Goal: Task Accomplishment & Management: Manage account settings

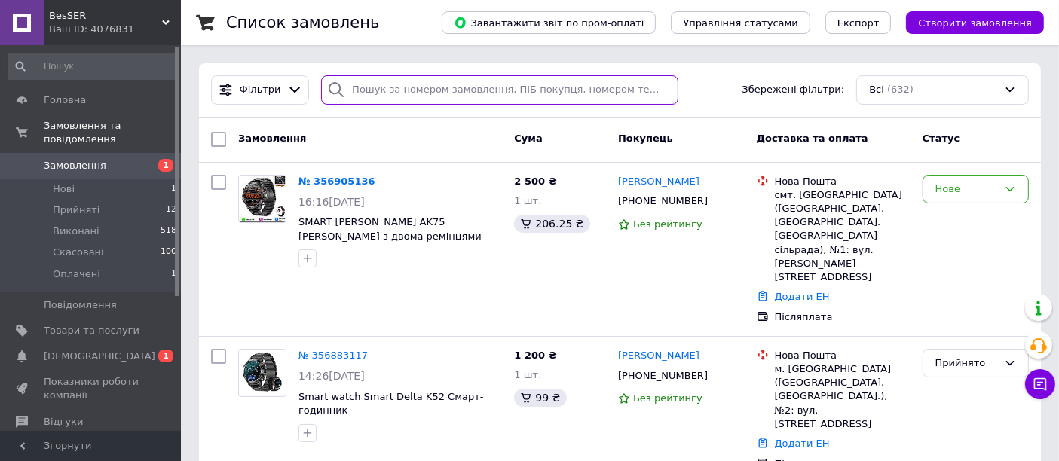
click at [443, 86] on input "search" at bounding box center [499, 89] width 357 height 29
type input "ugr"
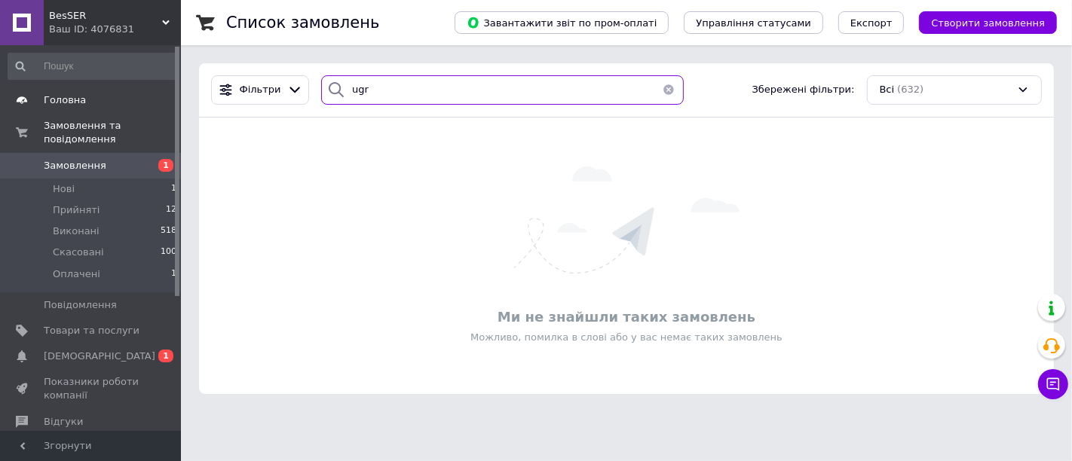
drag, startPoint x: 442, startPoint y: 86, endPoint x: 100, endPoint y: 111, distance: 343.2
click at [100, 111] on div "BesSER Ваш ID: 4076831 Сайт BesSER Кабінет покупця Перевірити стан системи Стор…" at bounding box center [536, 206] width 1072 height 412
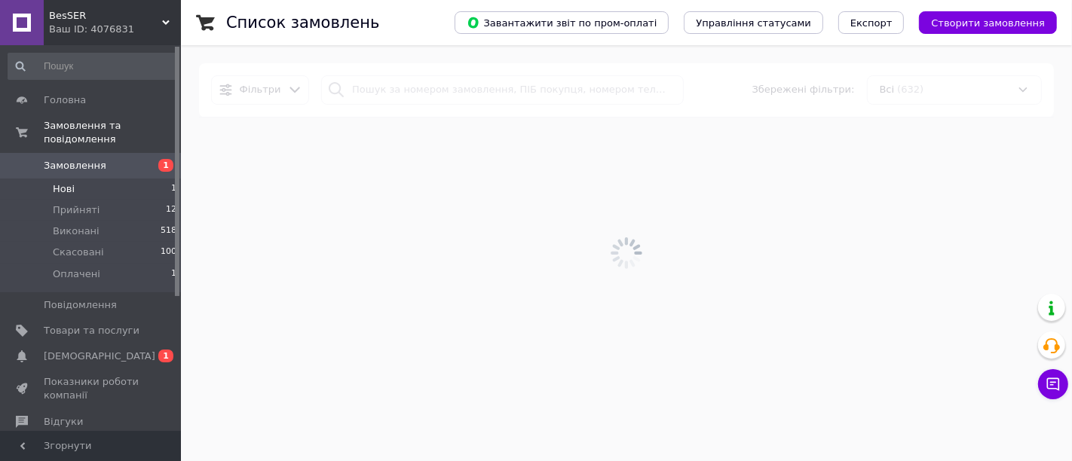
click at [119, 179] on li "Нові 1" at bounding box center [92, 189] width 185 height 21
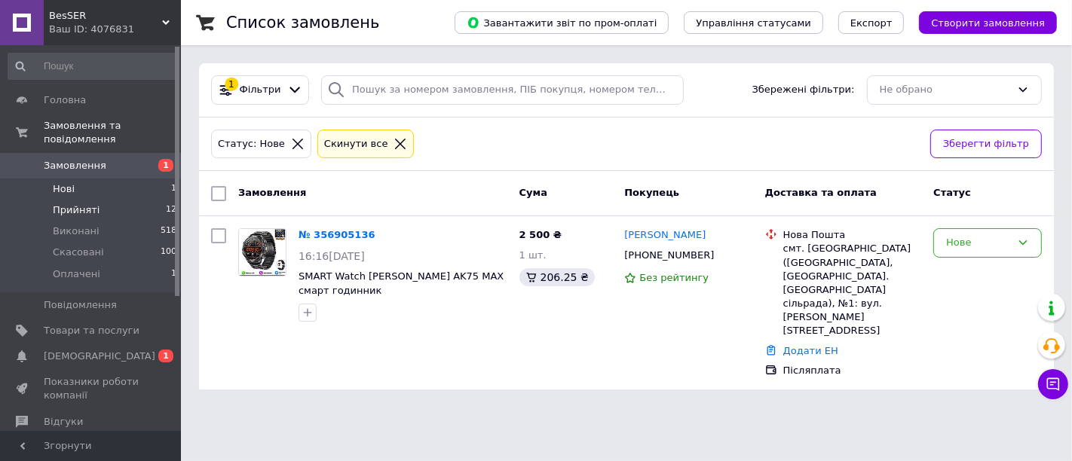
click at [144, 200] on li "Прийняті 12" at bounding box center [92, 210] width 185 height 21
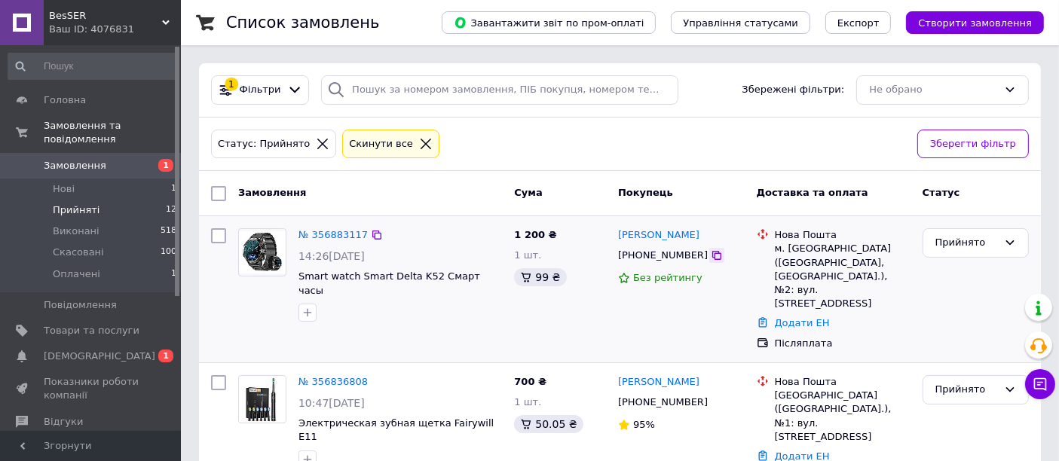
click at [711, 257] on icon at bounding box center [717, 256] width 12 height 12
click at [802, 317] on link "Додати ЕН" at bounding box center [802, 322] width 55 height 11
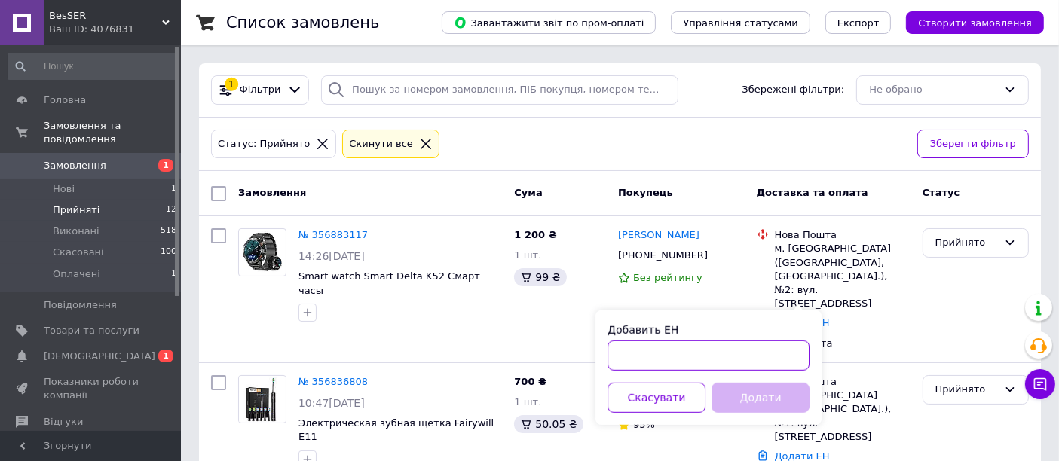
click at [667, 347] on input "Добавить ЕН" at bounding box center [709, 356] width 202 height 30
paste input "20451225236944"
type input "20451225236944"
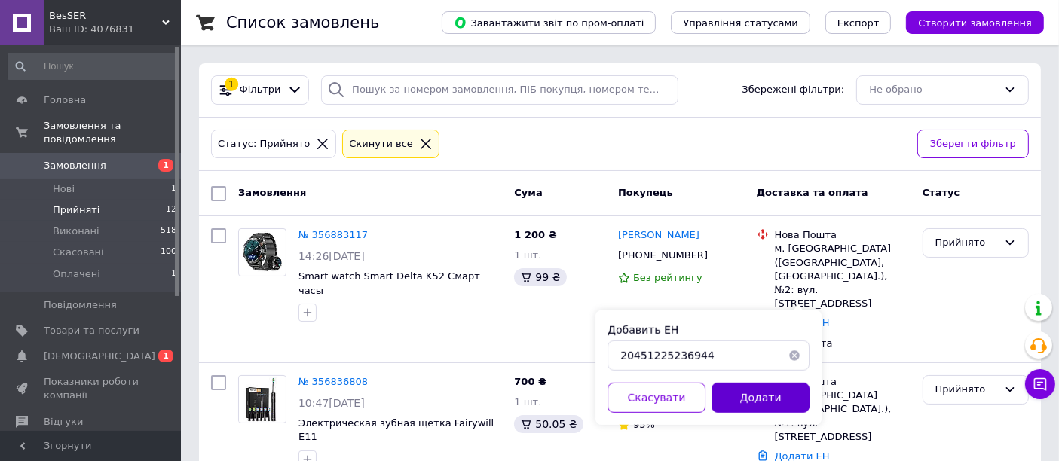
click at [759, 397] on button "Додати" at bounding box center [761, 398] width 98 height 30
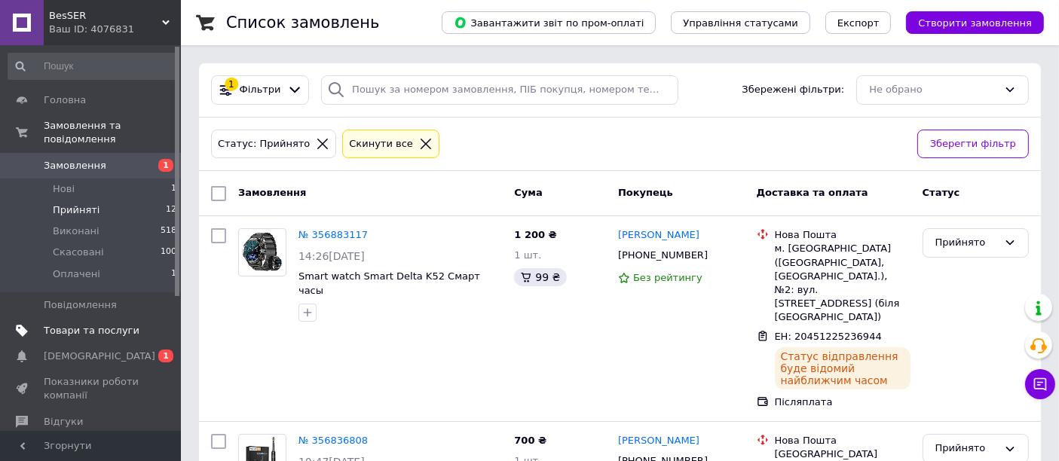
click at [136, 324] on span "Товари та послуги" at bounding box center [92, 331] width 96 height 14
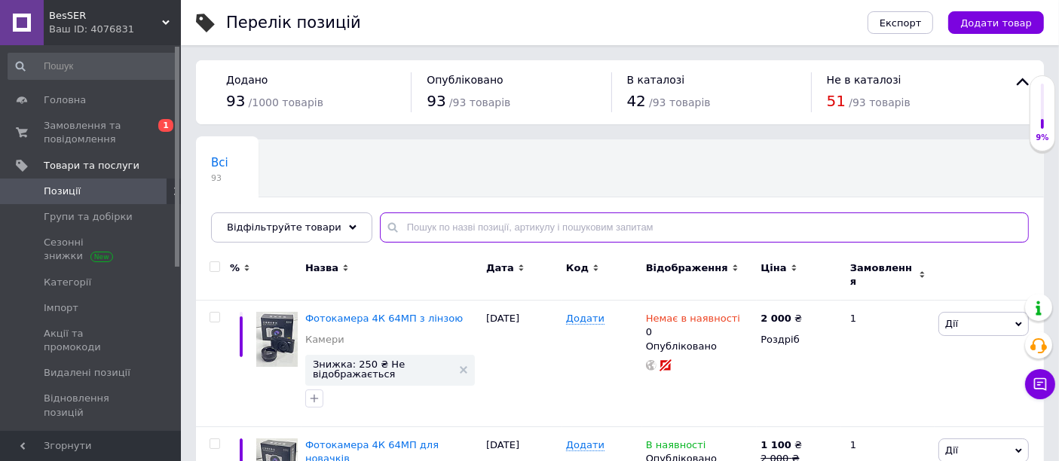
click at [491, 230] on input "text" at bounding box center [704, 228] width 649 height 30
drag, startPoint x: 491, startPoint y: 231, endPoint x: 270, endPoint y: 228, distance: 220.9
click at [270, 228] on div "Відфільтруйте товари г" at bounding box center [620, 228] width 818 height 30
type input "i"
type input "г"
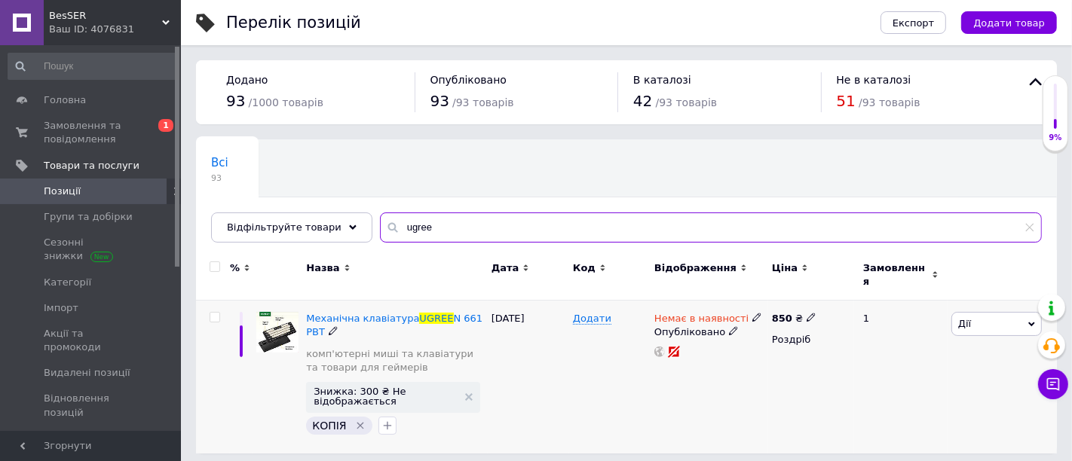
type input "ugree"
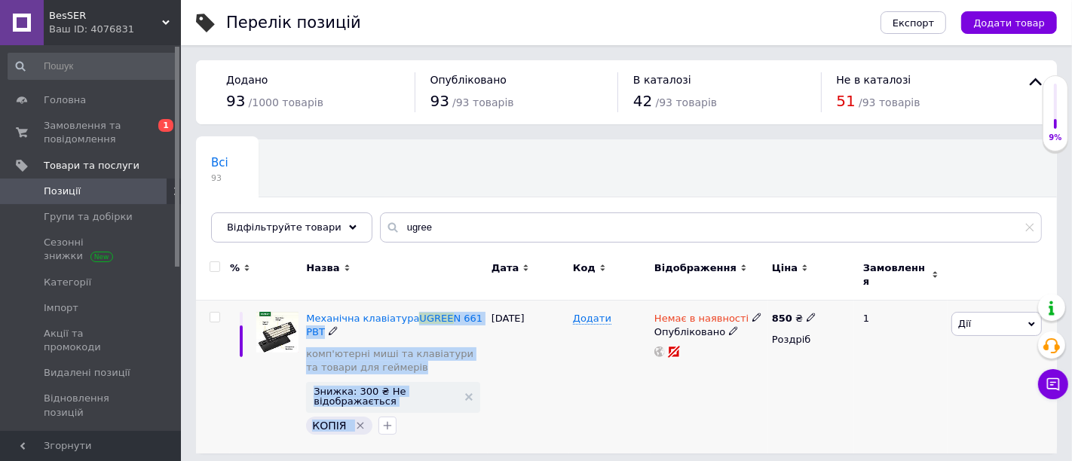
drag, startPoint x: 487, startPoint y: 305, endPoint x: 420, endPoint y: 301, distance: 67.3
click at [409, 301] on div "Механічна клавіатура UGREE N 661 PBT комп'ютерні миші та клавіатури та товари д…" at bounding box center [626, 377] width 861 height 153
click at [488, 302] on div "25.07.2025" at bounding box center [528, 377] width 81 height 153
click at [484, 308] on div "Механічна клавіатура UGREE N 661 PBT комп'ютерні миші та клавіатури та товари д…" at bounding box center [394, 377] width 185 height 153
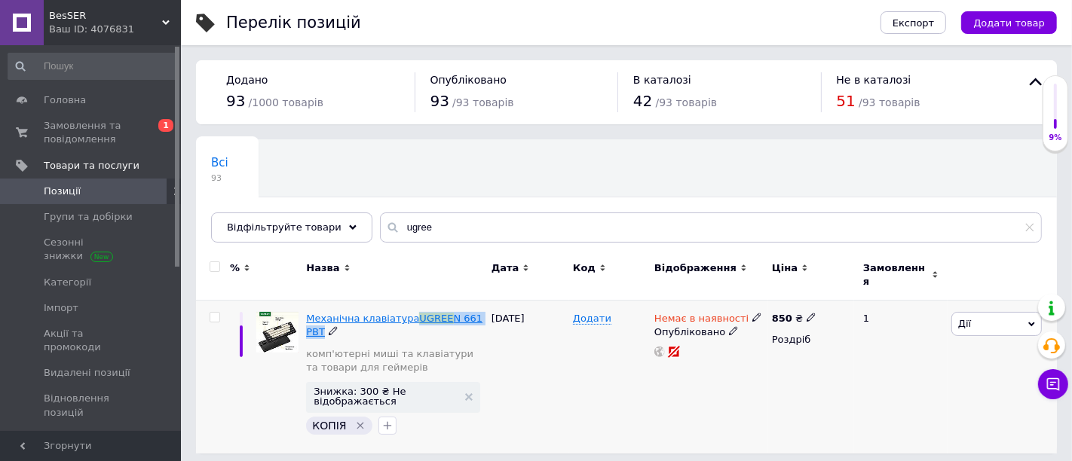
drag, startPoint x: 486, startPoint y: 306, endPoint x: 407, endPoint y: 307, distance: 79.2
click at [407, 307] on div "Механічна клавіатура UGREE N 661 PBT комп'ютерні миші та клавіатури та товари д…" at bounding box center [394, 377] width 185 height 153
copy span "UGREE N 661 PBT"
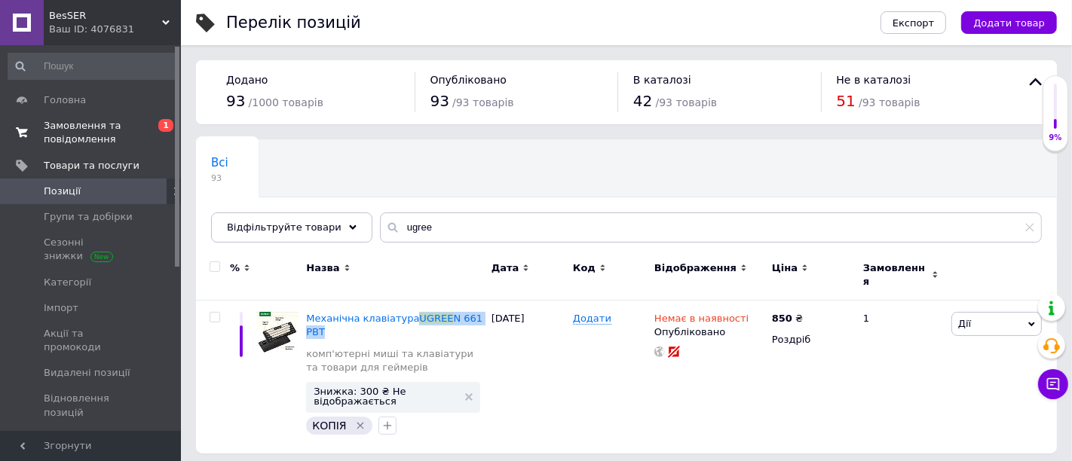
click at [102, 127] on span "Замовлення та повідомлення" at bounding box center [92, 132] width 96 height 27
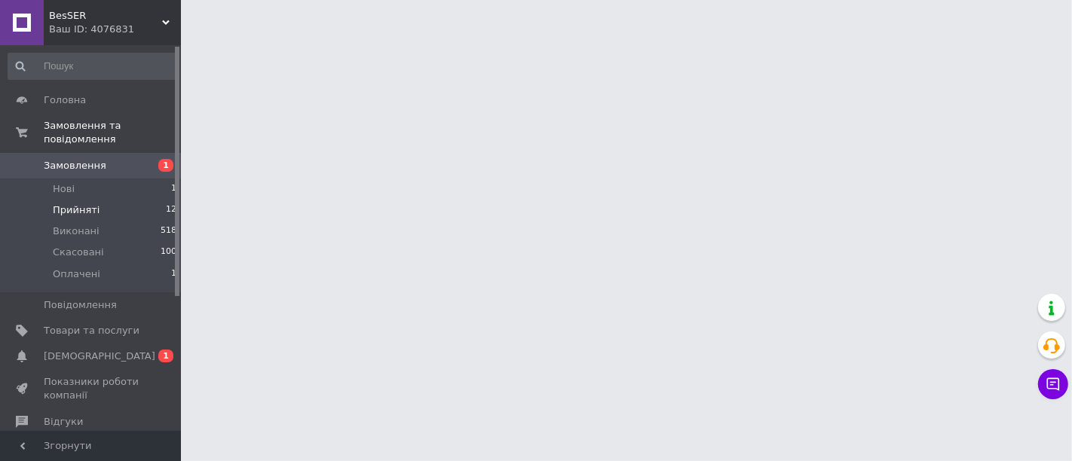
click at [109, 200] on li "Прийняті 12" at bounding box center [92, 210] width 185 height 21
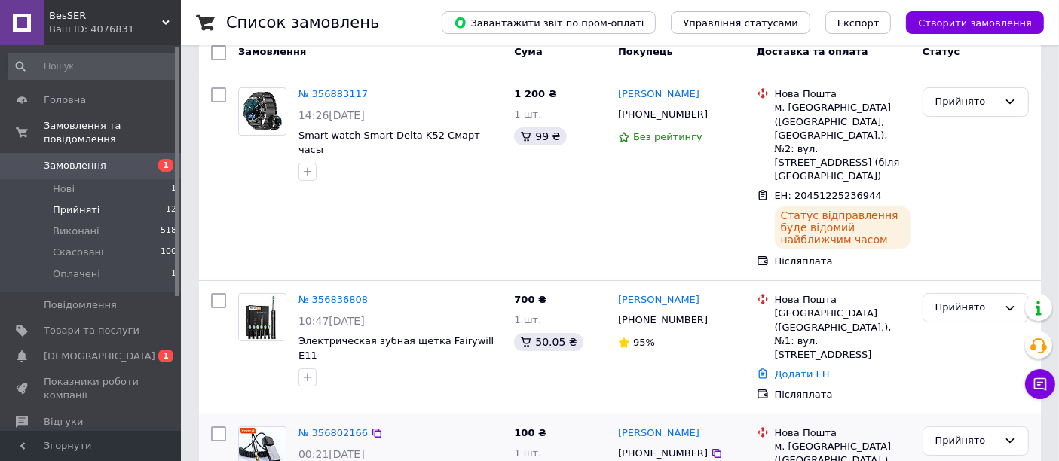
scroll to position [167, 0]
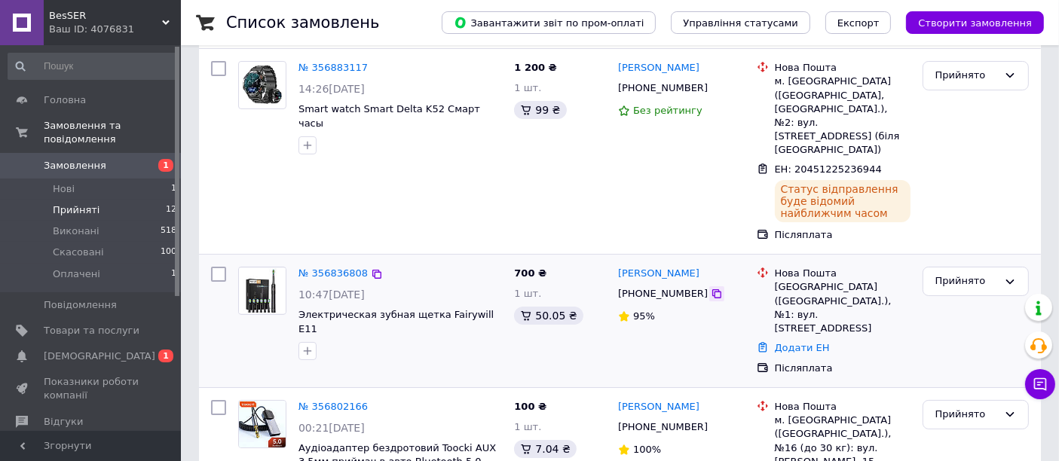
click at [711, 288] on icon at bounding box center [717, 294] width 12 height 12
drag, startPoint x: 872, startPoint y: 270, endPoint x: 796, endPoint y: 277, distance: 75.7
click at [796, 280] on div "Львів (Львівська обл.), №1: вул. Городоцька, 359" at bounding box center [843, 307] width 136 height 55
copy div "Городоцька, 359"
click at [788, 342] on link "Додати ЕН" at bounding box center [802, 347] width 55 height 11
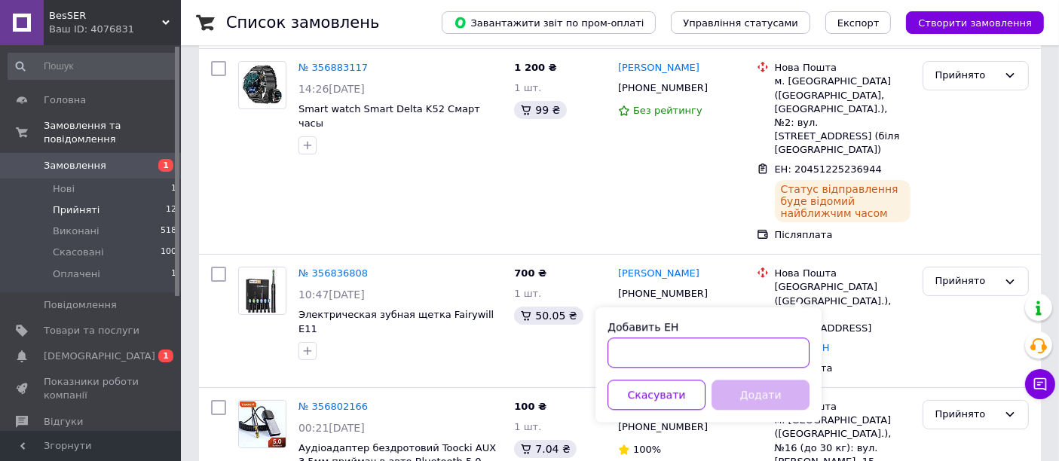
click at [707, 354] on input "Добавить ЕН" at bounding box center [709, 353] width 202 height 30
paste input "20451225239115"
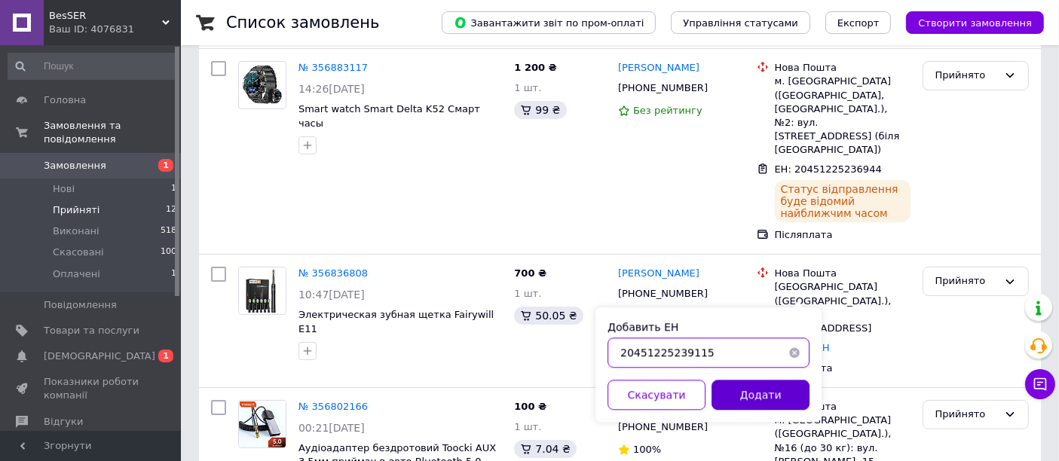
type input "20451225239115"
click at [752, 405] on button "Додати" at bounding box center [761, 395] width 98 height 30
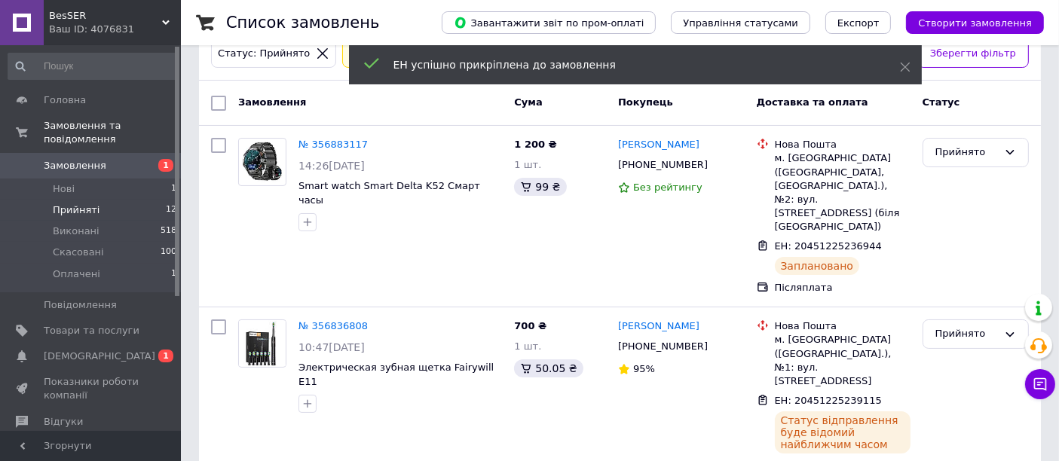
scroll to position [0, 0]
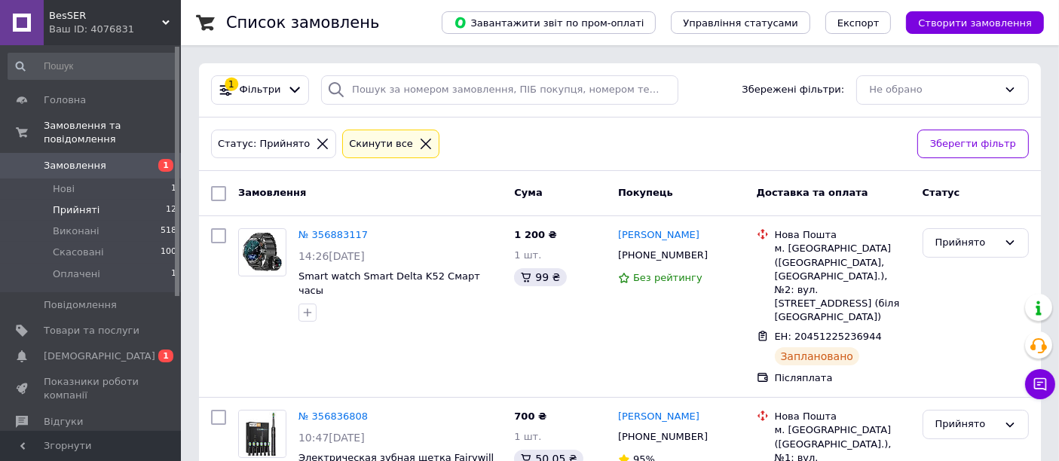
click at [134, 159] on span "Замовлення" at bounding box center [92, 166] width 96 height 14
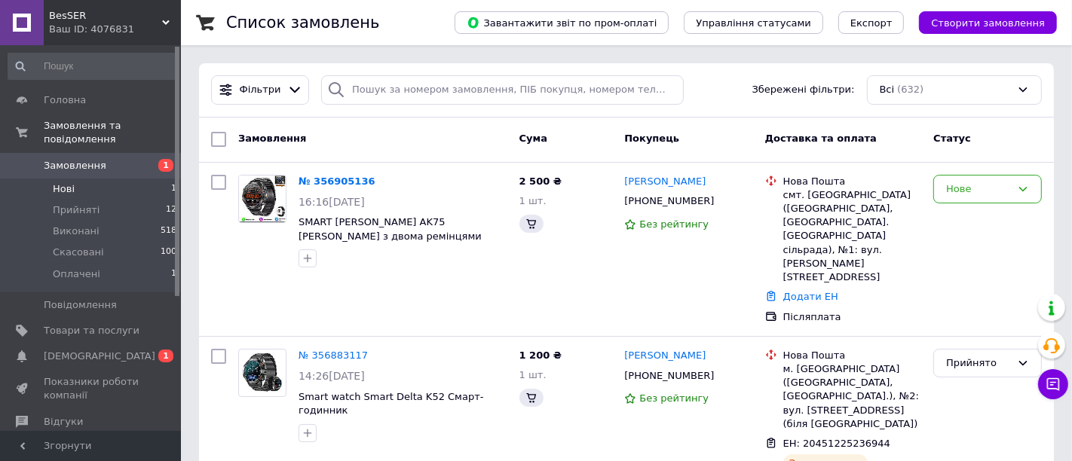
click at [109, 179] on li "Нові 1" at bounding box center [92, 189] width 185 height 21
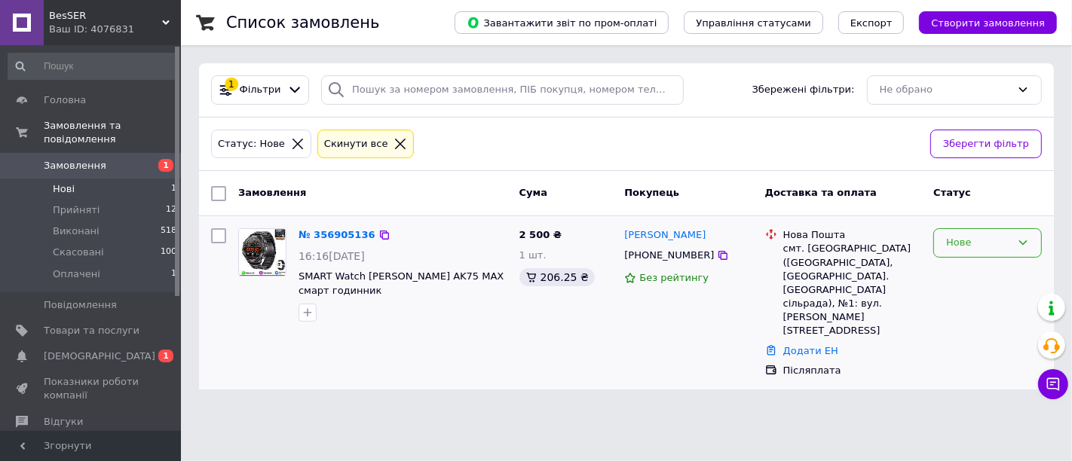
click at [989, 235] on div "Нове" at bounding box center [978, 243] width 65 height 16
click at [973, 277] on li "Прийнято" at bounding box center [987, 275] width 107 height 28
click at [148, 201] on li "Прийняті 12" at bounding box center [92, 210] width 185 height 21
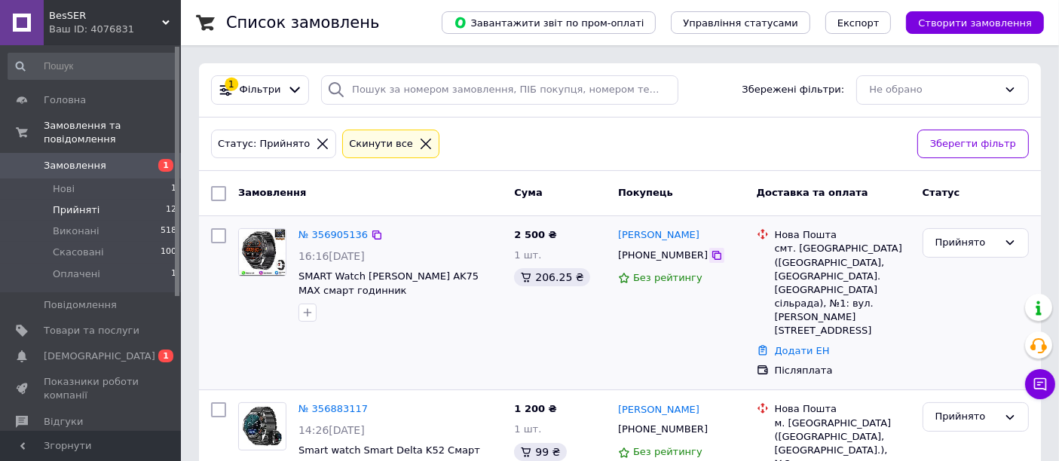
click at [713, 251] on icon at bounding box center [717, 255] width 9 height 9
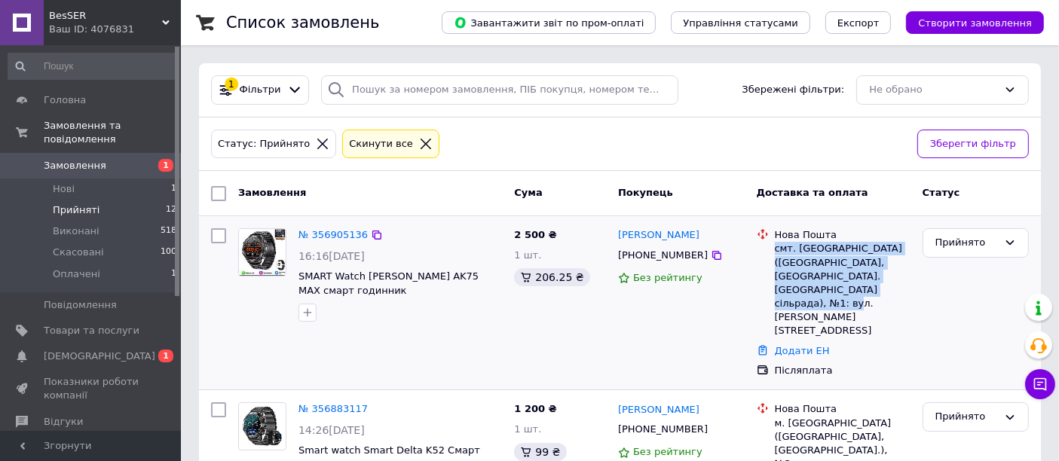
drag, startPoint x: 866, startPoint y: 287, endPoint x: 777, endPoint y: 247, distance: 97.5
click at [777, 247] on div "смт. [GEOGRAPHIC_DATA] ([GEOGRAPHIC_DATA], [GEOGRAPHIC_DATA]. [GEOGRAPHIC_DATA]…" at bounding box center [843, 290] width 136 height 96
copy div "смт. [GEOGRAPHIC_DATA] ([GEOGRAPHIC_DATA], [GEOGRAPHIC_DATA]. [GEOGRAPHIC_DATA]…"
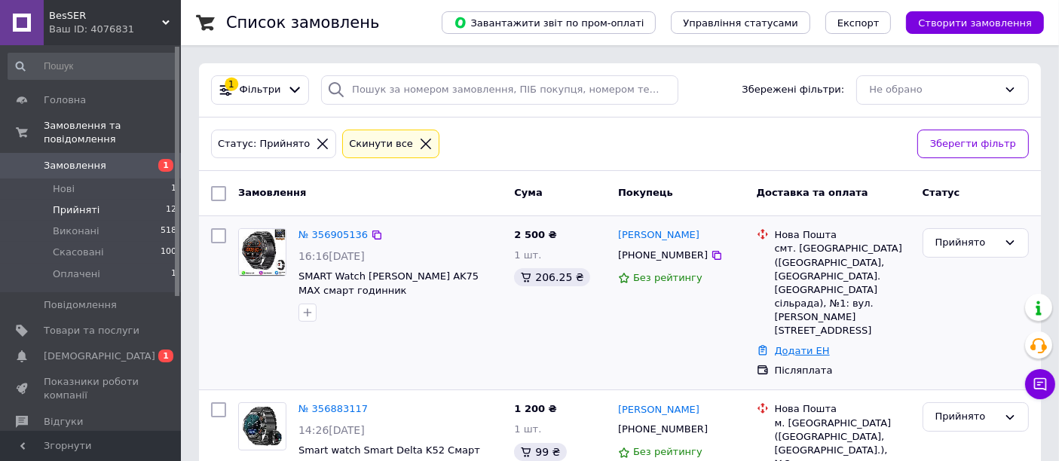
click at [806, 345] on link "Додати ЕН" at bounding box center [802, 350] width 55 height 11
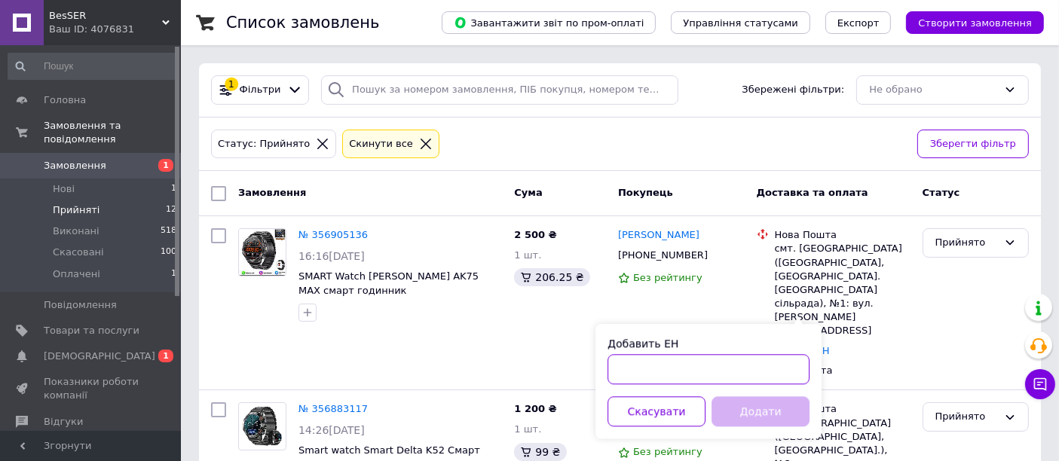
click at [656, 379] on input "Добавить ЕН" at bounding box center [709, 369] width 202 height 30
paste input "20451225244792"
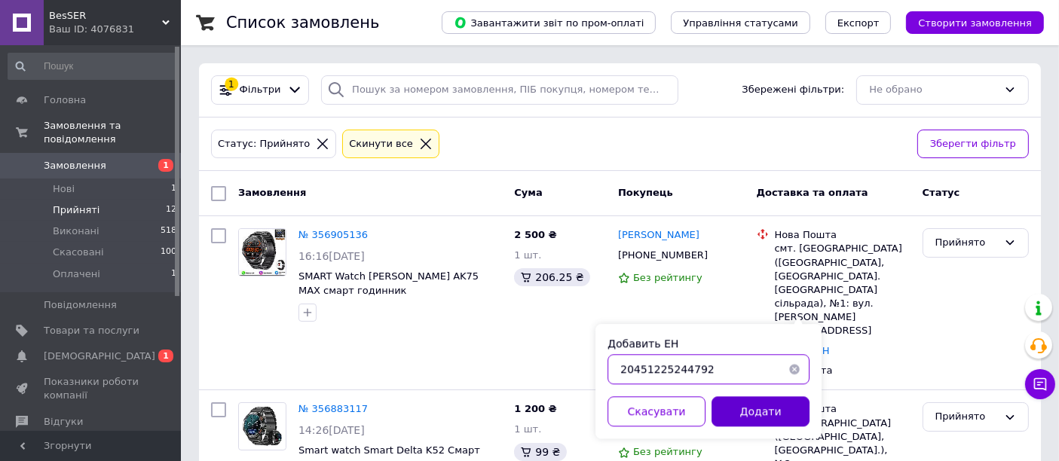
type input "20451225244792"
click at [771, 404] on button "Додати" at bounding box center [761, 412] width 98 height 30
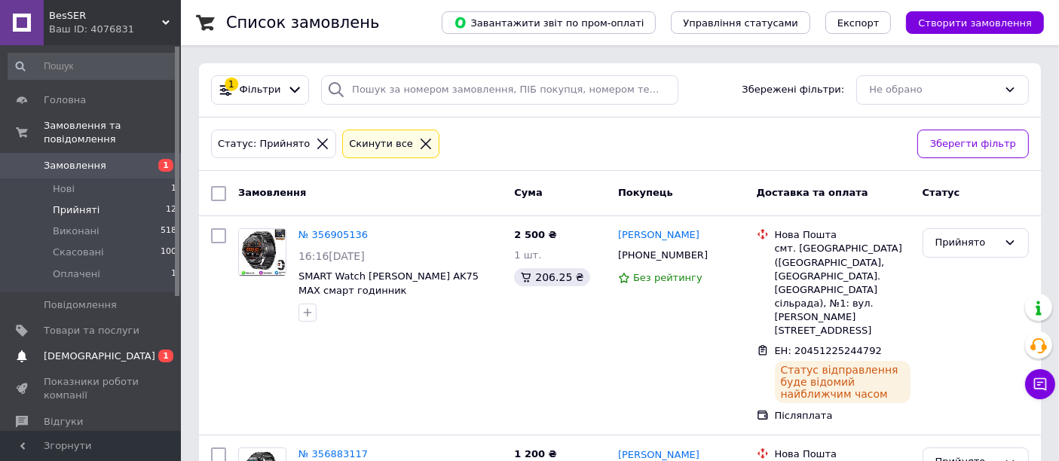
click at [131, 344] on link "Сповіщення 0 1" at bounding box center [92, 357] width 185 height 26
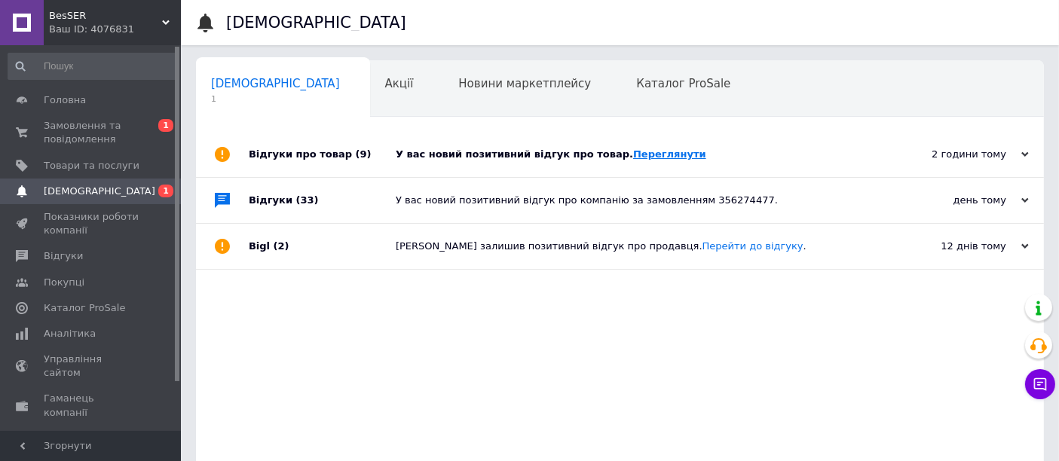
click at [633, 152] on link "Переглянути" at bounding box center [669, 154] width 73 height 11
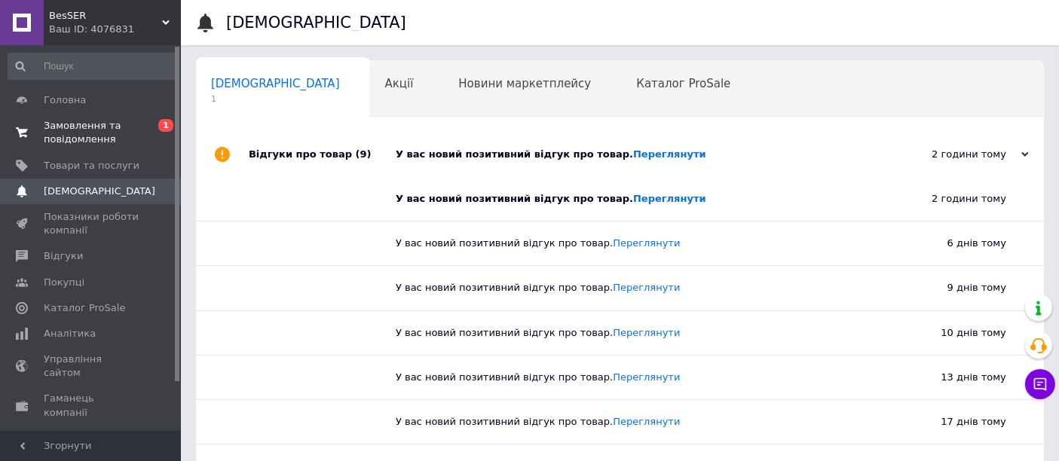
click at [98, 130] on span "Замовлення та повідомлення" at bounding box center [92, 132] width 96 height 27
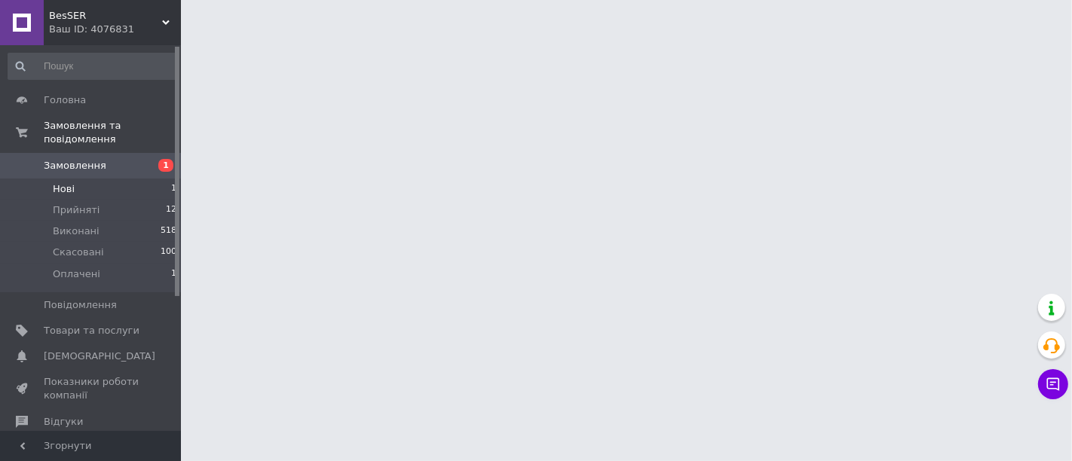
click at [87, 179] on li "Нові 1" at bounding box center [92, 189] width 185 height 21
